Goal: Communication & Community: Share content

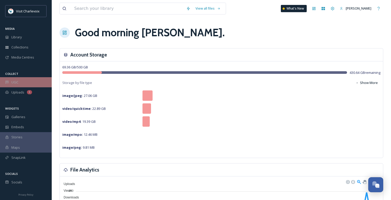
click at [33, 81] on div "UGC" at bounding box center [26, 82] width 52 height 10
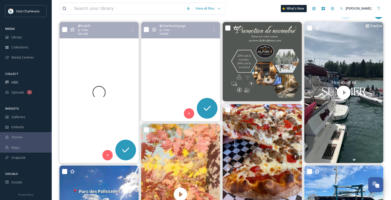
scroll to position [64, 0]
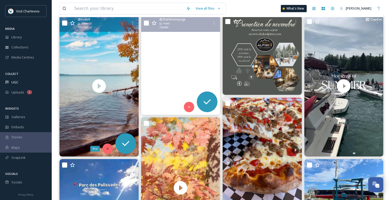
click at [106, 147] on icon at bounding box center [108, 149] width 4 height 4
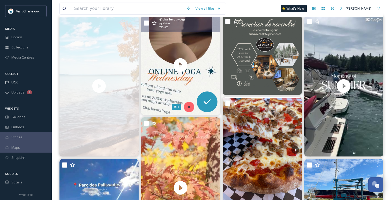
click at [189, 106] on icon at bounding box center [189, 107] width 4 height 4
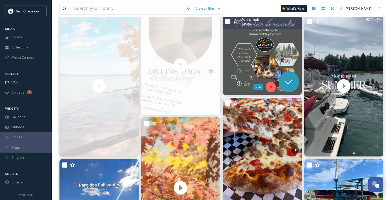
click at [270, 83] on div "Skip" at bounding box center [271, 87] width 10 height 10
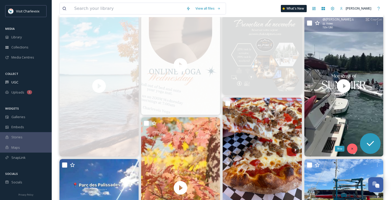
click at [353, 147] on icon at bounding box center [352, 149] width 4 height 4
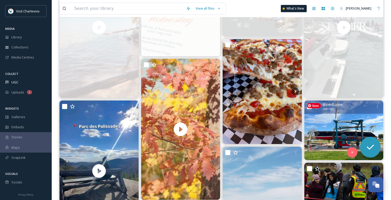
scroll to position [124, 0]
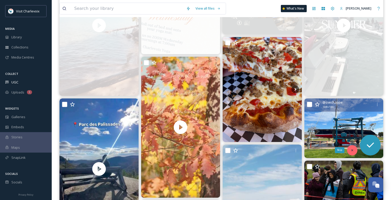
click at [353, 148] on icon at bounding box center [352, 150] width 4 height 4
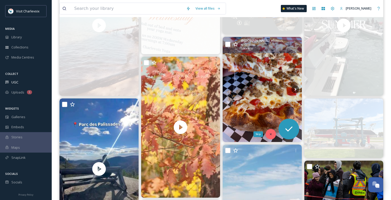
click at [270, 132] on div "Skip" at bounding box center [271, 134] width 10 height 10
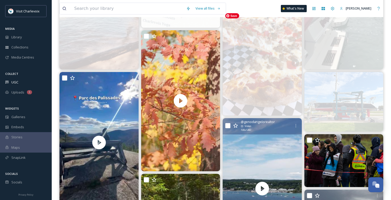
scroll to position [188, 0]
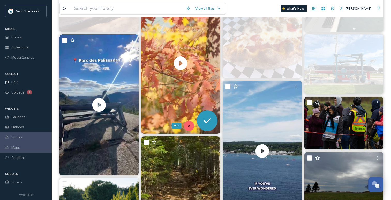
click at [191, 127] on div "Skip" at bounding box center [189, 126] width 10 height 10
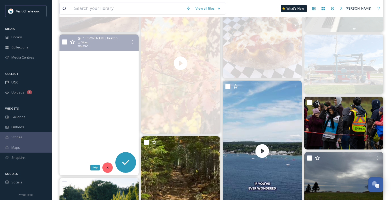
click at [106, 169] on icon at bounding box center [108, 168] width 4 height 4
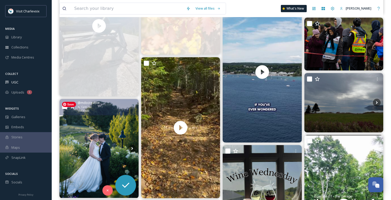
scroll to position [277, 0]
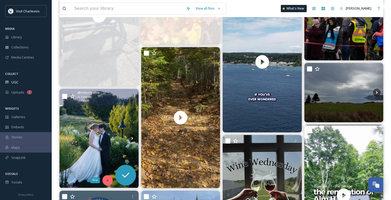
click at [109, 177] on div "Skip" at bounding box center [107, 180] width 10 height 10
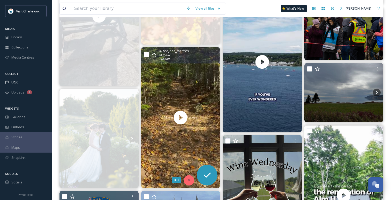
click at [190, 178] on icon at bounding box center [189, 180] width 4 height 4
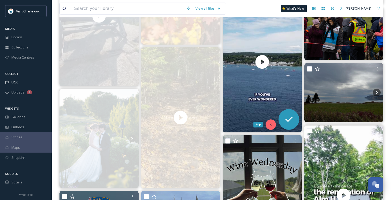
click at [269, 125] on icon at bounding box center [271, 125] width 4 height 4
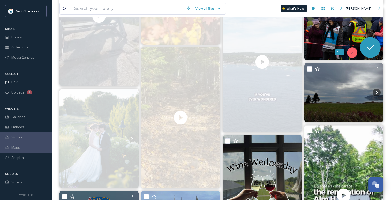
click at [353, 51] on icon at bounding box center [352, 53] width 4 height 4
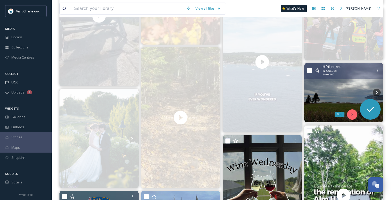
click at [350, 112] on div "Skip" at bounding box center [352, 114] width 10 height 10
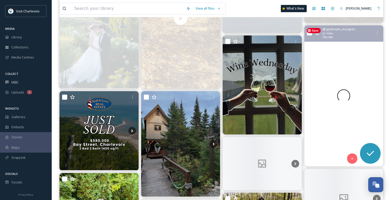
scroll to position [406, 0]
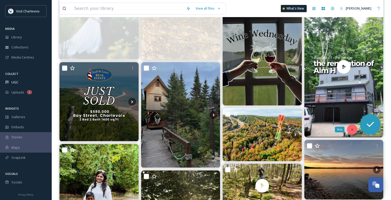
click at [354, 131] on div "Skip" at bounding box center [352, 129] width 10 height 10
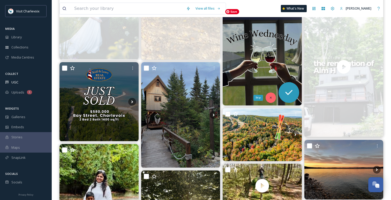
click at [271, 96] on icon at bounding box center [271, 98] width 4 height 4
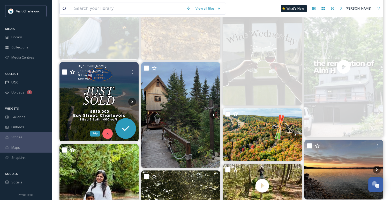
click at [107, 132] on icon at bounding box center [108, 134] width 4 height 4
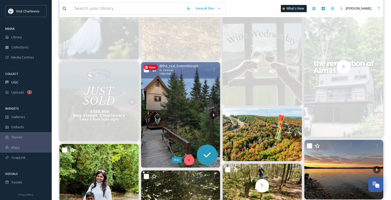
click at [190, 159] on icon at bounding box center [189, 160] width 4 height 4
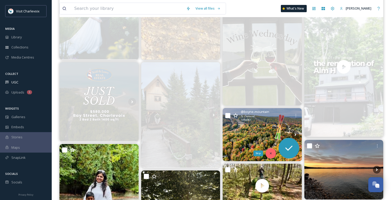
click at [273, 149] on div "Skip" at bounding box center [271, 153] width 10 height 10
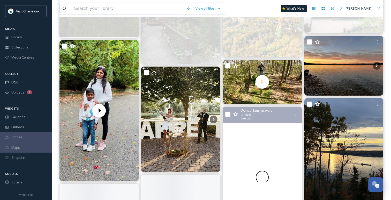
scroll to position [512, 0]
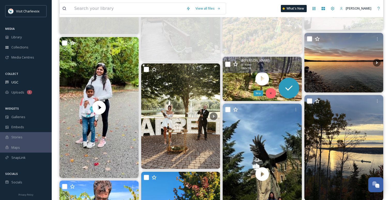
click at [271, 94] on icon at bounding box center [271, 93] width 4 height 4
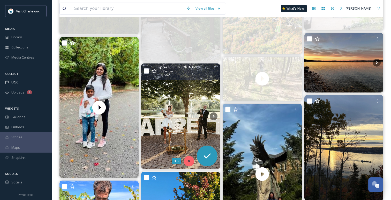
click at [190, 159] on icon at bounding box center [189, 161] width 4 height 4
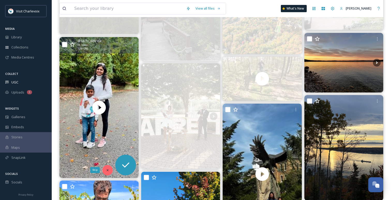
click at [106, 171] on icon at bounding box center [108, 170] width 4 height 4
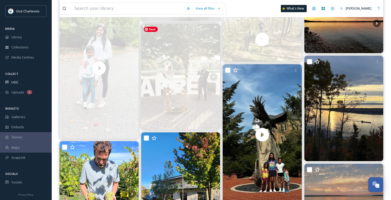
scroll to position [603, 0]
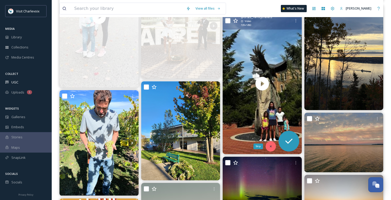
click at [269, 144] on div "Skip" at bounding box center [271, 146] width 10 height 10
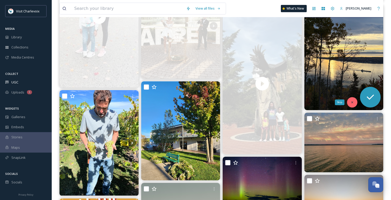
click at [349, 105] on div "Skip" at bounding box center [352, 102] width 10 height 10
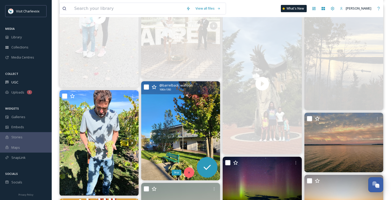
click at [189, 175] on div "Skip" at bounding box center [189, 172] width 10 height 10
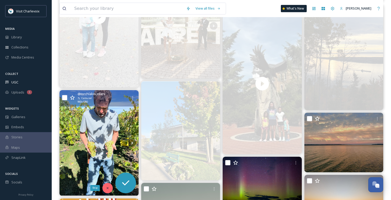
click at [107, 188] on icon at bounding box center [108, 188] width 4 height 4
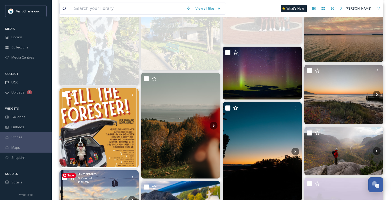
scroll to position [736, 0]
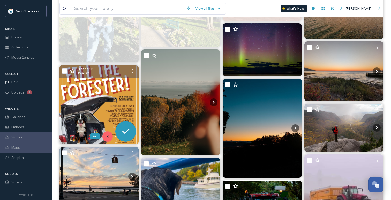
click at [104, 133] on div "Skip" at bounding box center [107, 136] width 10 height 10
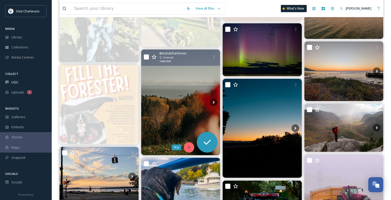
click at [189, 147] on icon at bounding box center [189, 147] width 2 height 2
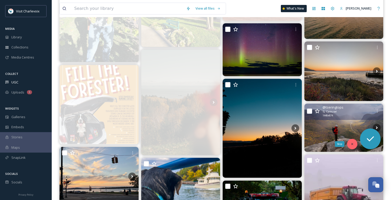
click at [350, 145] on div "Skip" at bounding box center [352, 144] width 10 height 10
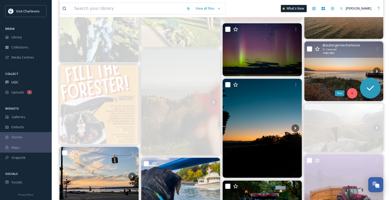
click at [351, 91] on icon at bounding box center [352, 93] width 4 height 4
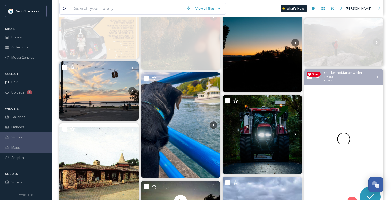
scroll to position [822, 0]
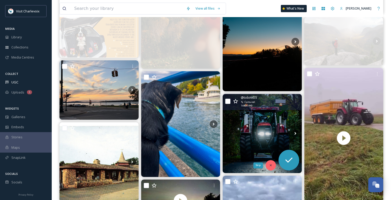
click at [270, 164] on icon at bounding box center [271, 165] width 4 height 4
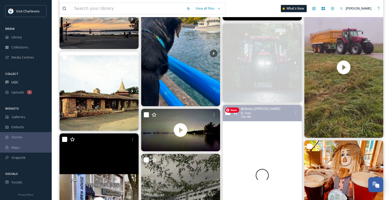
scroll to position [896, 0]
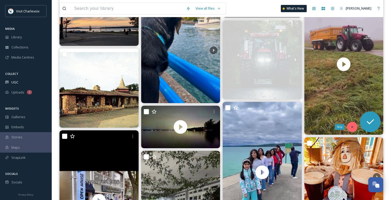
click at [350, 127] on icon at bounding box center [352, 127] width 4 height 4
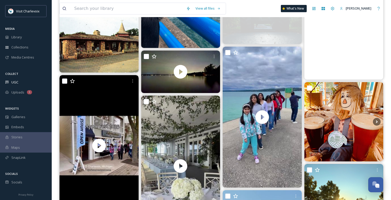
scroll to position [964, 0]
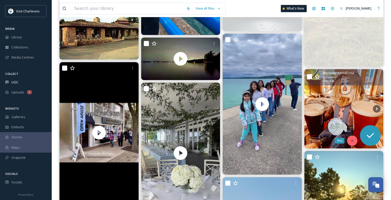
click at [353, 139] on icon at bounding box center [352, 141] width 4 height 4
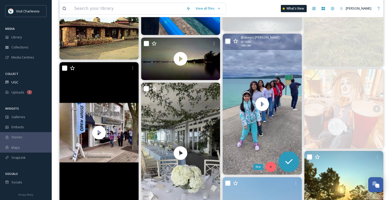
click at [271, 167] on icon at bounding box center [271, 167] width 4 height 4
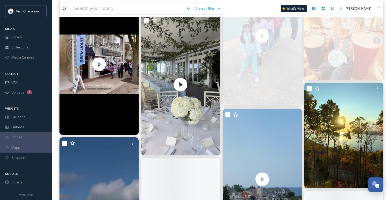
scroll to position [1034, 0]
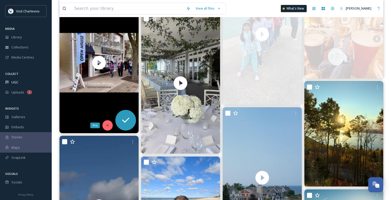
click at [106, 126] on icon at bounding box center [108, 125] width 4 height 4
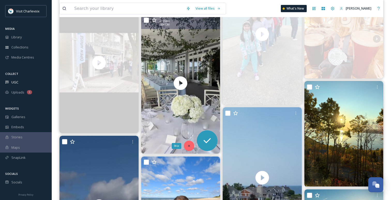
click at [189, 146] on icon at bounding box center [189, 146] width 2 height 2
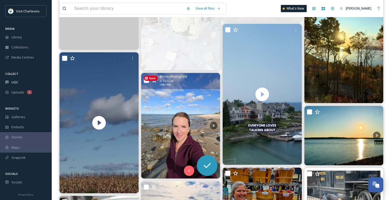
scroll to position [1117, 0]
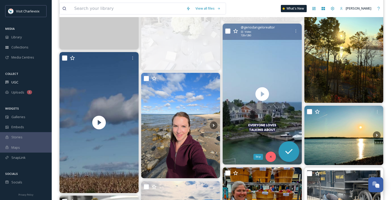
click at [273, 155] on div "Skip" at bounding box center [271, 156] width 10 height 10
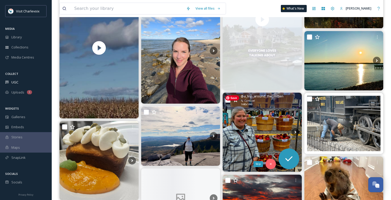
scroll to position [1207, 0]
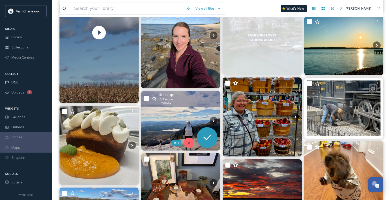
click at [190, 140] on div "Skip" at bounding box center [189, 142] width 10 height 10
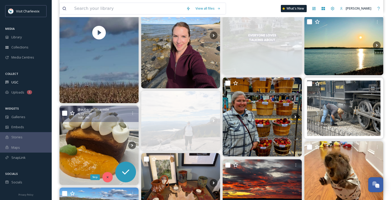
click at [107, 175] on icon at bounding box center [108, 177] width 4 height 4
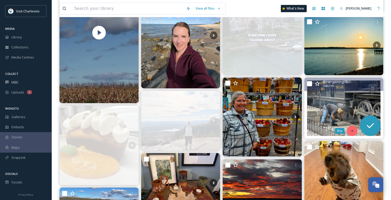
click at [353, 128] on div "Skip" at bounding box center [352, 130] width 10 height 10
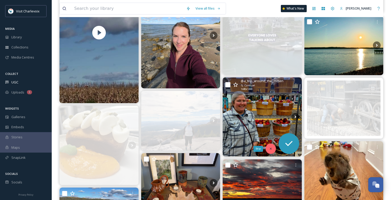
click at [269, 146] on div "Skip" at bounding box center [271, 148] width 10 height 10
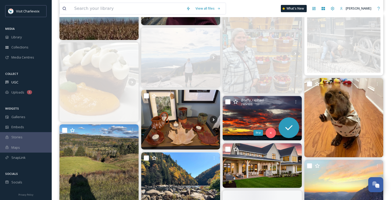
scroll to position [1286, 0]
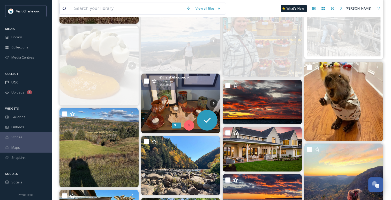
click at [189, 124] on icon at bounding box center [189, 125] width 4 height 4
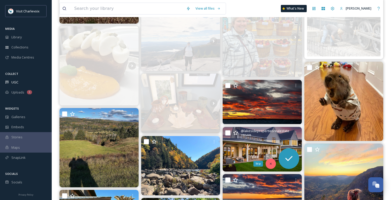
click at [269, 163] on icon at bounding box center [271, 164] width 4 height 4
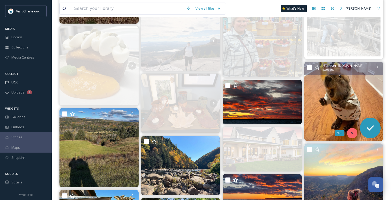
click at [351, 132] on icon at bounding box center [352, 133] width 4 height 4
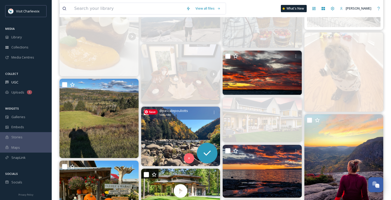
scroll to position [1329, 0]
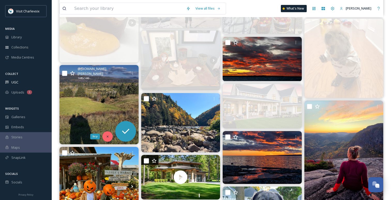
click at [108, 134] on div "Skip" at bounding box center [107, 136] width 10 height 10
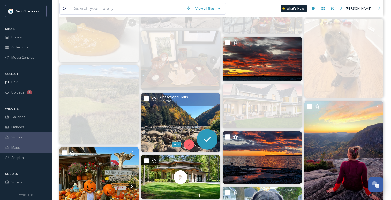
click at [189, 144] on icon at bounding box center [189, 144] width 2 height 2
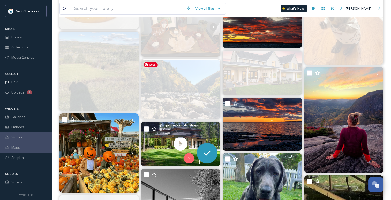
scroll to position [1367, 0]
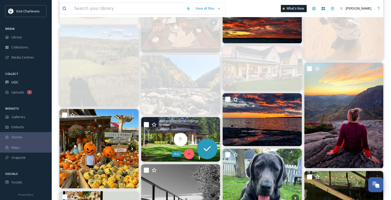
click at [189, 154] on icon at bounding box center [189, 154] width 4 height 4
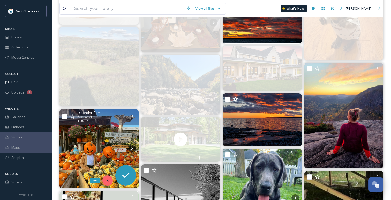
click at [107, 179] on icon at bounding box center [108, 180] width 4 height 4
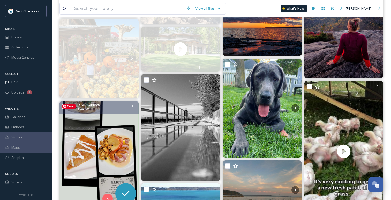
scroll to position [1458, 0]
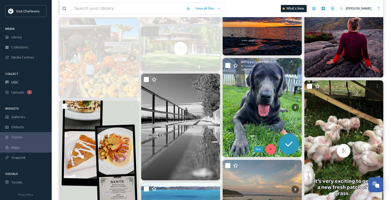
click at [271, 146] on div "Skip" at bounding box center [271, 149] width 10 height 10
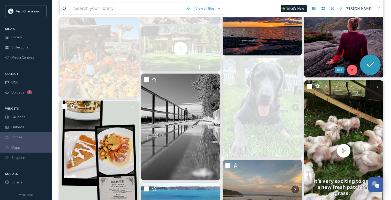
click at [354, 68] on div "Skip" at bounding box center [352, 70] width 10 height 10
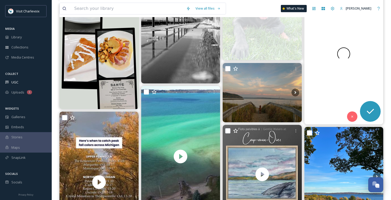
scroll to position [1578, 0]
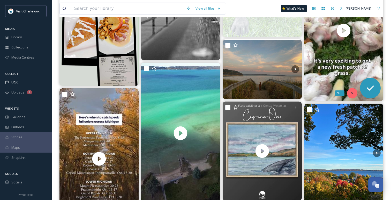
click at [351, 93] on icon at bounding box center [352, 93] width 4 height 4
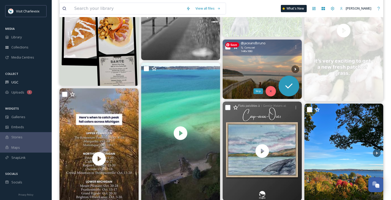
click at [271, 91] on icon at bounding box center [271, 91] width 2 height 2
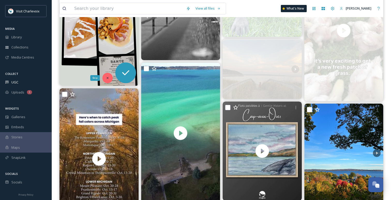
click at [106, 76] on div "Skip" at bounding box center [107, 78] width 10 height 10
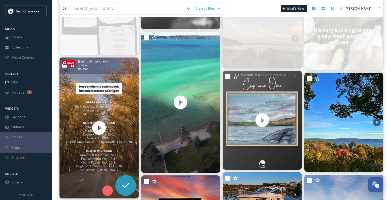
scroll to position [1627, 0]
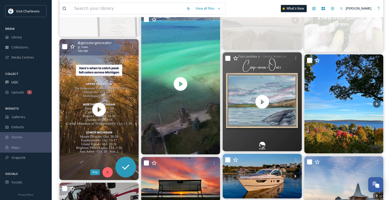
click at [108, 173] on icon at bounding box center [108, 172] width 4 height 4
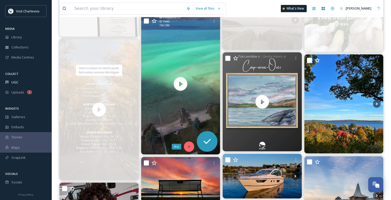
click at [188, 144] on div "Skip" at bounding box center [189, 146] width 10 height 10
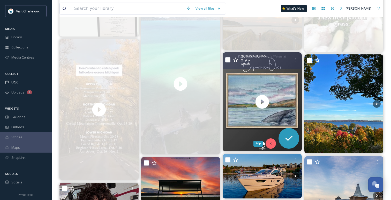
click at [271, 142] on icon at bounding box center [271, 143] width 4 height 4
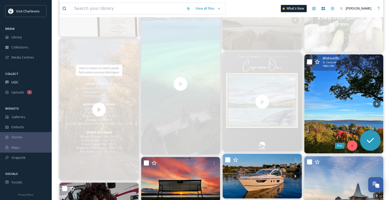
click at [352, 143] on div "Skip" at bounding box center [352, 145] width 10 height 10
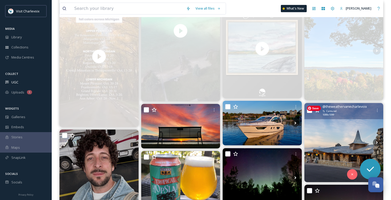
scroll to position [1693, 0]
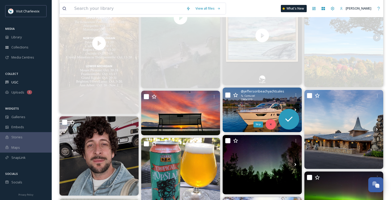
click at [271, 121] on div "Skip" at bounding box center [271, 124] width 10 height 10
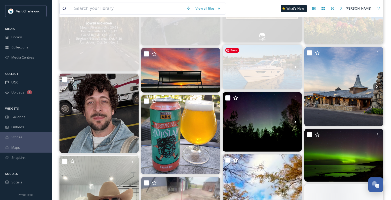
scroll to position [1768, 0]
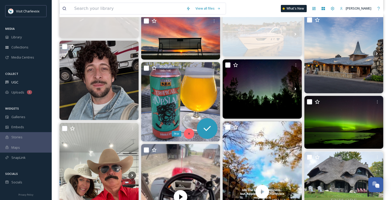
click at [188, 132] on icon at bounding box center [189, 134] width 4 height 4
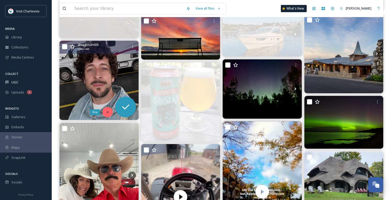
click at [107, 111] on icon at bounding box center [108, 112] width 4 height 4
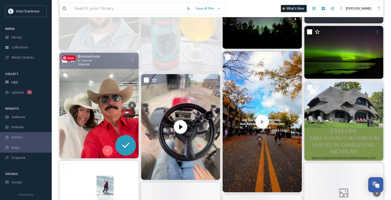
scroll to position [1841, 0]
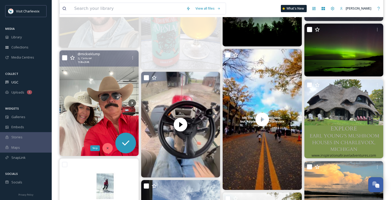
click at [108, 148] on icon at bounding box center [108, 148] width 4 height 4
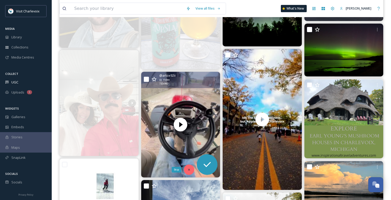
click at [188, 172] on div "Skip" at bounding box center [189, 169] width 10 height 10
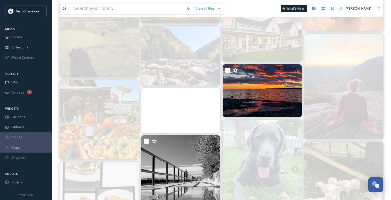
scroll to position [1439, 0]
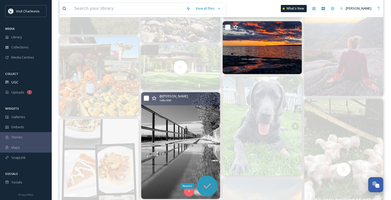
click at [206, 182] on icon at bounding box center [207, 186] width 10 height 10
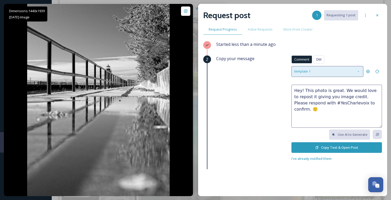
click at [327, 72] on div "template 1" at bounding box center [327, 71] width 72 height 11
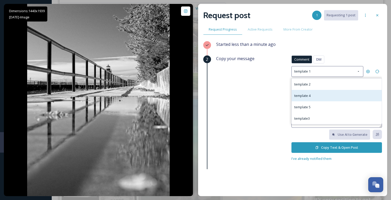
click at [312, 98] on div "template 4" at bounding box center [337, 95] width 90 height 11
type textarea "We love this photo! We'd like to use it in our social media materials to show o…"
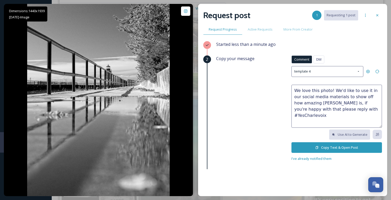
click at [339, 148] on button "Copy Text & Open Post" at bounding box center [336, 147] width 91 height 11
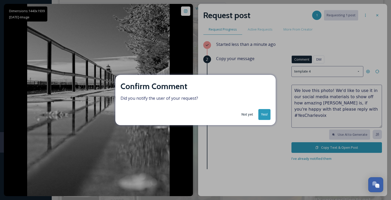
click at [264, 113] on button "Yes!" at bounding box center [264, 114] width 12 height 11
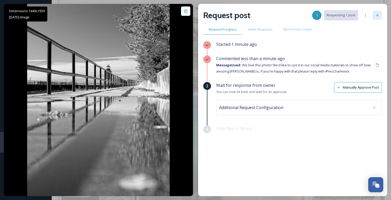
click at [376, 17] on icon at bounding box center [377, 15] width 4 height 4
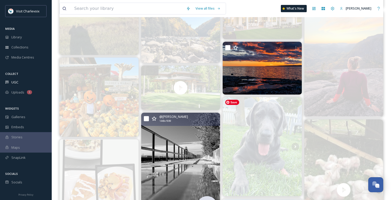
scroll to position [1408, 0]
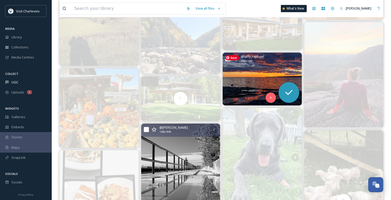
click at [279, 78] on img at bounding box center [262, 79] width 79 height 53
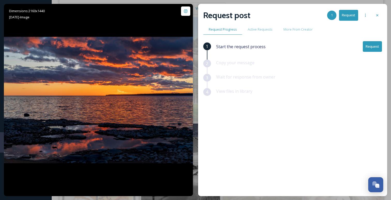
click at [373, 48] on button "Request" at bounding box center [372, 46] width 19 height 11
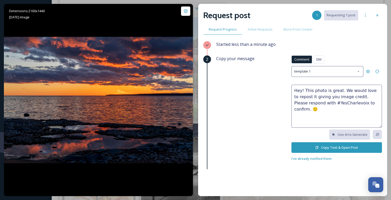
click at [334, 147] on button "Copy Text & Open Post" at bounding box center [336, 147] width 91 height 11
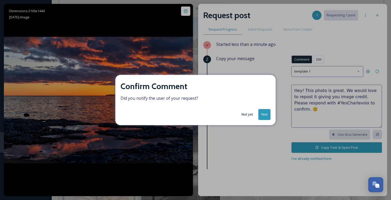
click at [267, 114] on button "Yes!" at bounding box center [264, 114] width 12 height 11
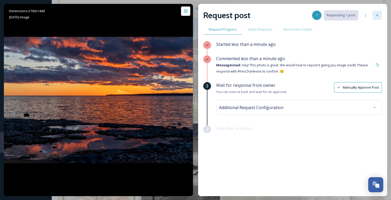
click at [377, 15] on icon at bounding box center [377, 15] width 2 height 2
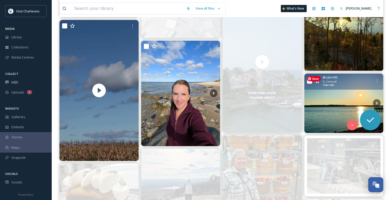
scroll to position [1139, 0]
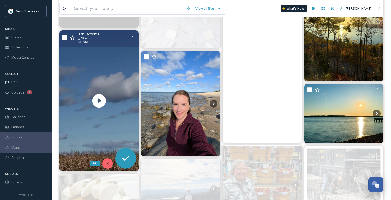
click at [109, 163] on icon at bounding box center [108, 163] width 4 height 4
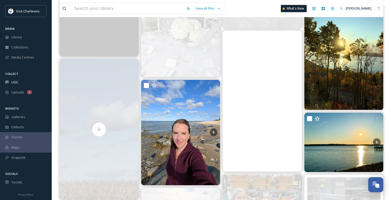
scroll to position [1104, 0]
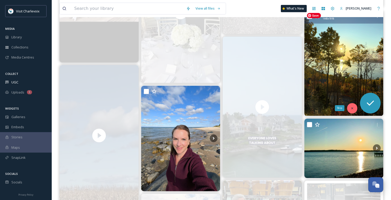
click at [350, 108] on div "Skip" at bounding box center [352, 108] width 10 height 10
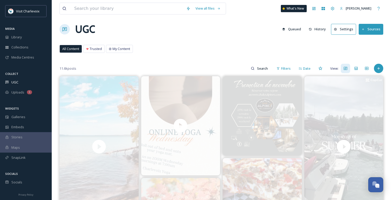
scroll to position [0, 0]
